Goal: Information Seeking & Learning: Learn about a topic

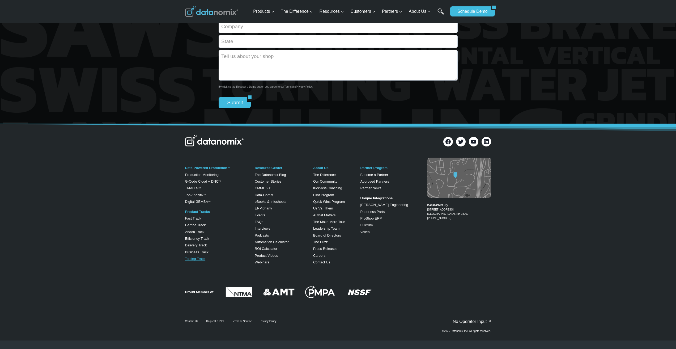
click at [189, 256] on link "Tooling Track" at bounding box center [195, 258] width 20 height 4
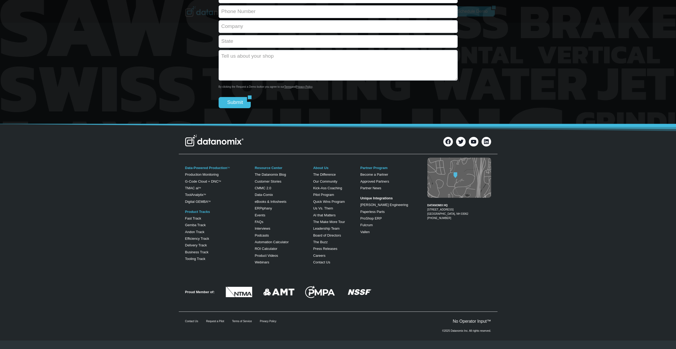
scroll to position [973, 0]
click at [187, 260] on link "Tooling Track" at bounding box center [195, 258] width 20 height 4
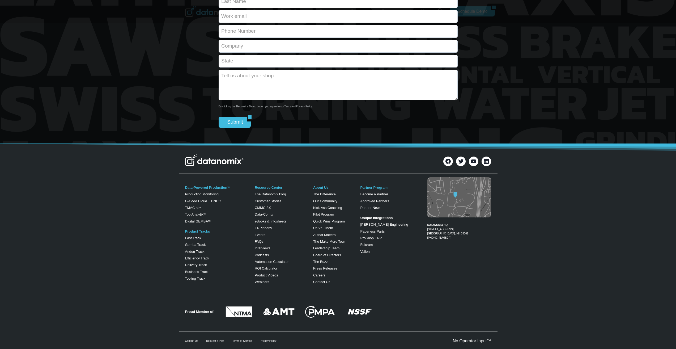
scroll to position [940, 0]
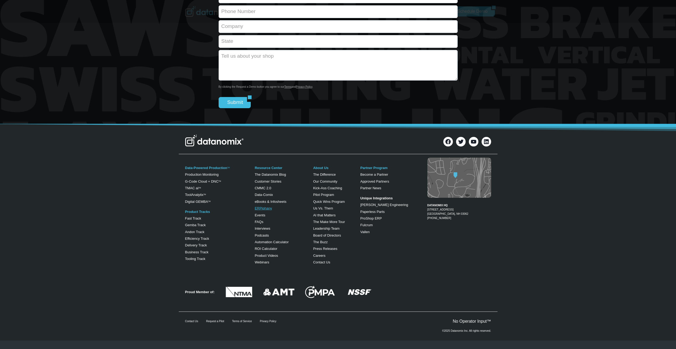
click at [258, 210] on link "ERPiphany" at bounding box center [263, 208] width 17 height 4
